Goal: Task Accomplishment & Management: Use online tool/utility

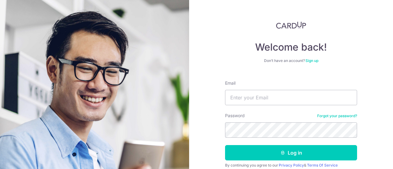
scroll to position [25, 0]
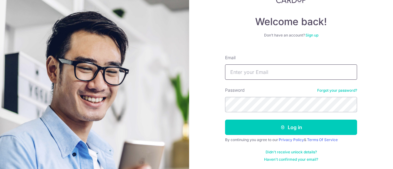
click at [245, 78] on input "Email" at bounding box center [291, 71] width 132 height 15
type input "[DOMAIN_NAME][EMAIL_ADDRESS][DOMAIN_NAME]"
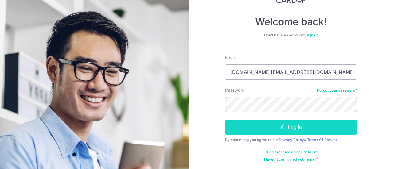
click at [267, 128] on button "Log in" at bounding box center [291, 127] width 132 height 15
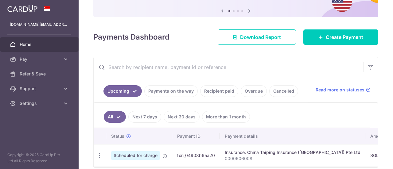
scroll to position [90, 0]
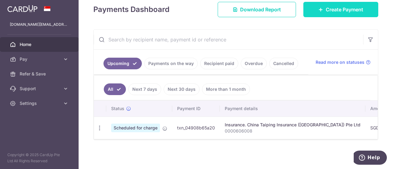
click at [345, 9] on span "Create Payment" at bounding box center [343, 9] width 37 height 7
